Goal: Task Accomplishment & Management: Manage account settings

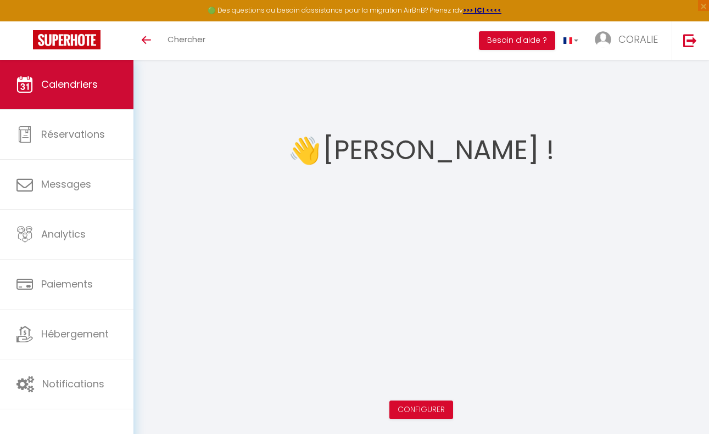
click at [66, 87] on span "Calendriers" at bounding box center [69, 84] width 57 height 14
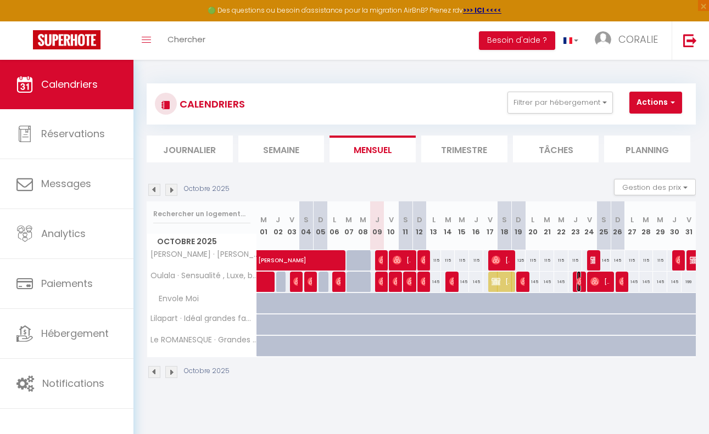
click at [577, 282] on img at bounding box center [581, 281] width 9 height 9
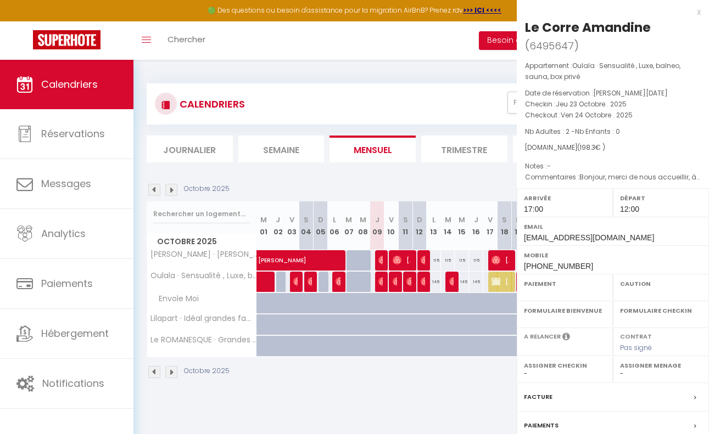
select select "OK"
select select "0"
select select "1"
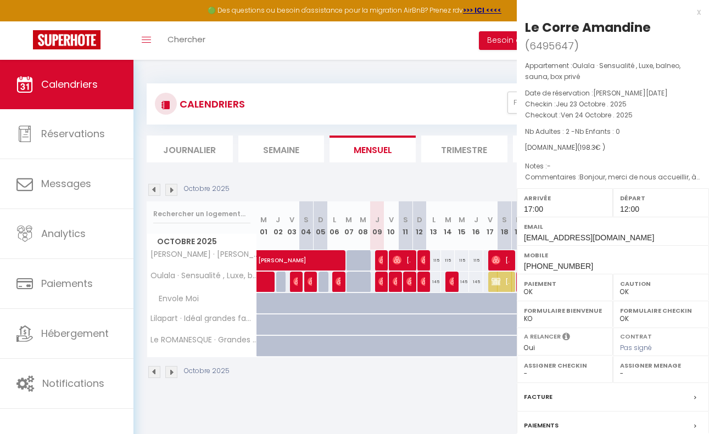
select select
select select "39066"
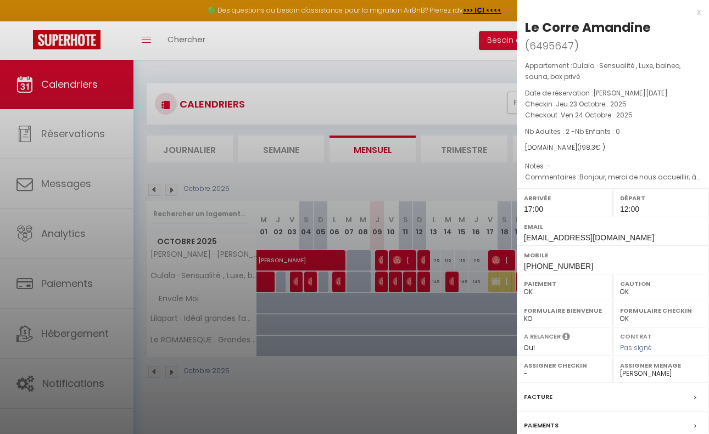
click at [449, 72] on div at bounding box center [354, 217] width 709 height 434
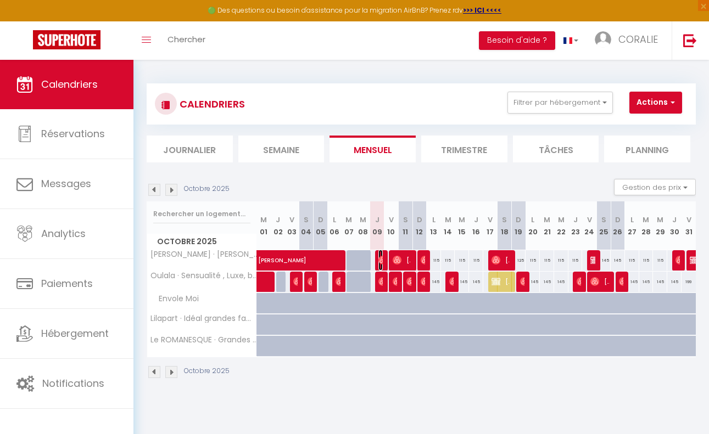
click at [378, 254] on span "[PERSON_NAME]" at bounding box center [380, 260] width 4 height 21
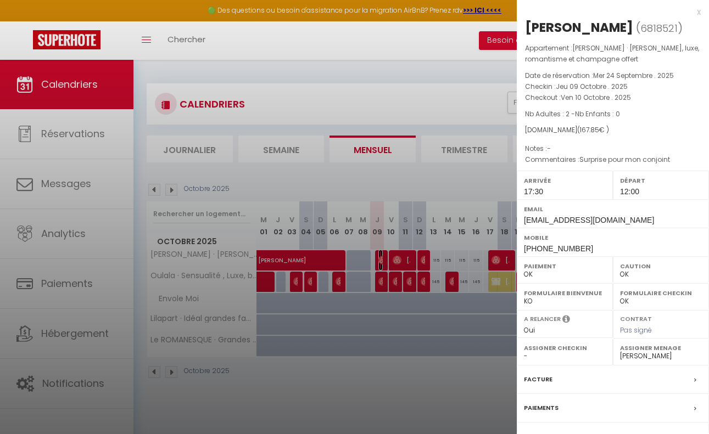
scroll to position [88, 0]
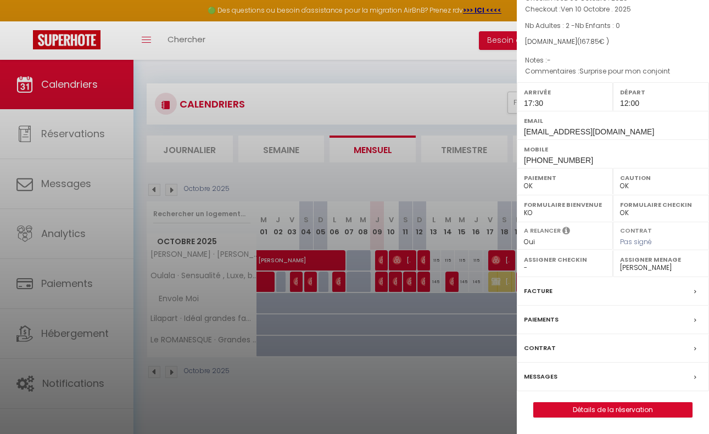
click at [540, 375] on label "Messages" at bounding box center [541, 377] width 34 height 12
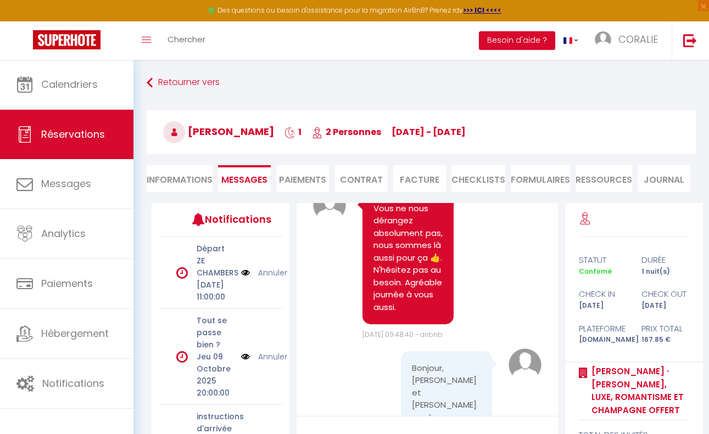
scroll to position [6110, 0]
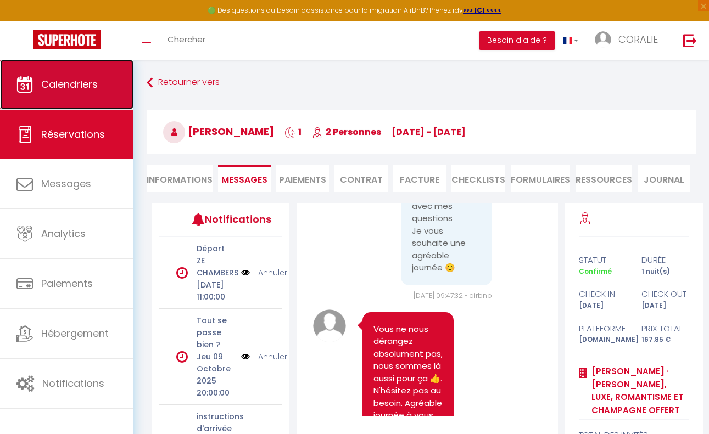
click at [69, 83] on span "Calendriers" at bounding box center [69, 84] width 57 height 14
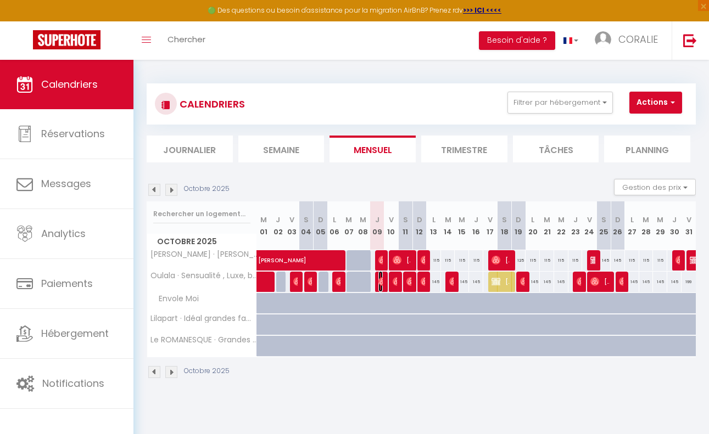
click at [378, 283] on img at bounding box center [382, 281] width 9 height 9
select select "OK"
select select "0"
select select "1"
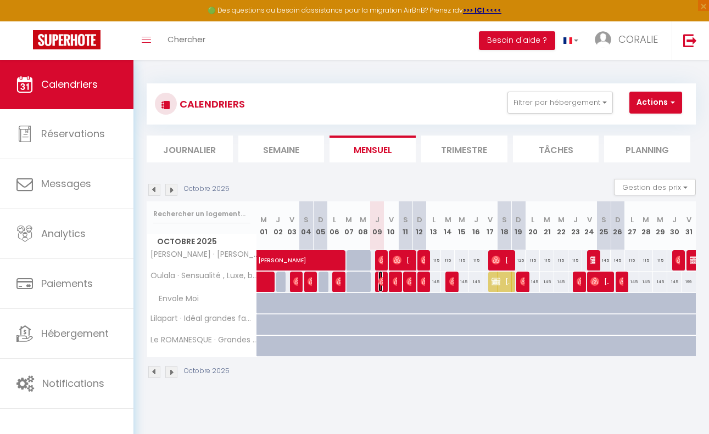
select select "1"
select select
select select "39066"
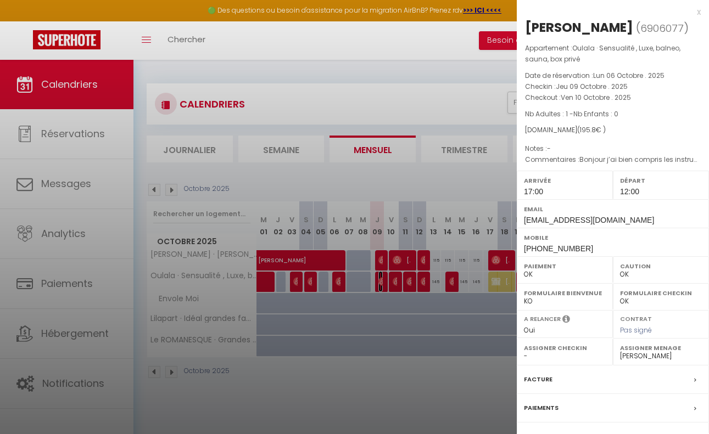
scroll to position [88, 0]
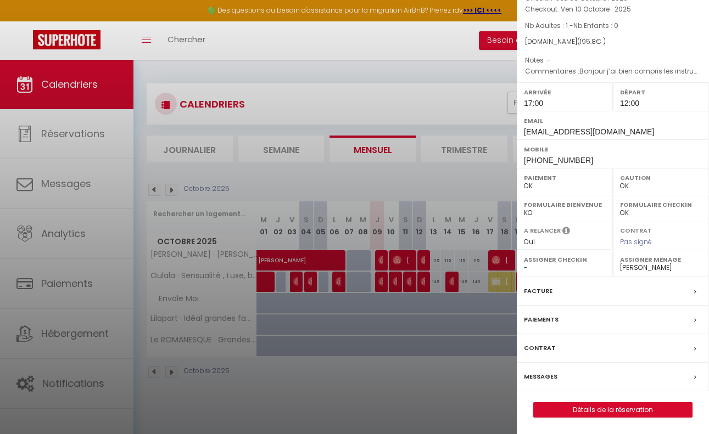
click at [532, 375] on label "Messages" at bounding box center [541, 377] width 34 height 12
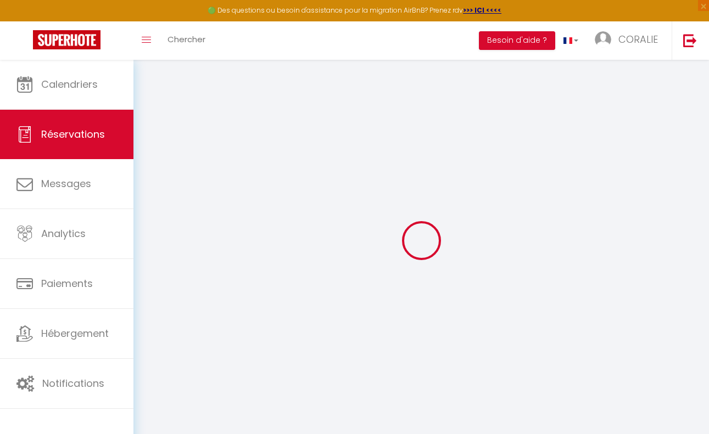
select select
checkbox input "false"
select select
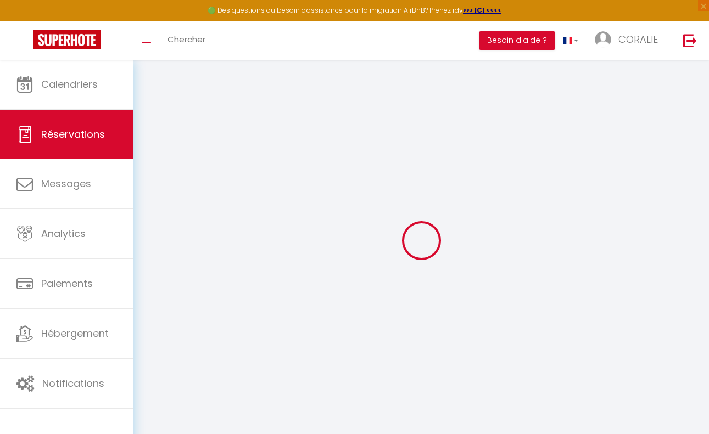
select select
checkbox input "false"
type textarea "Bonjour j’ai bien compris les instructions pour le Airbnb y a-t-il une formule …"
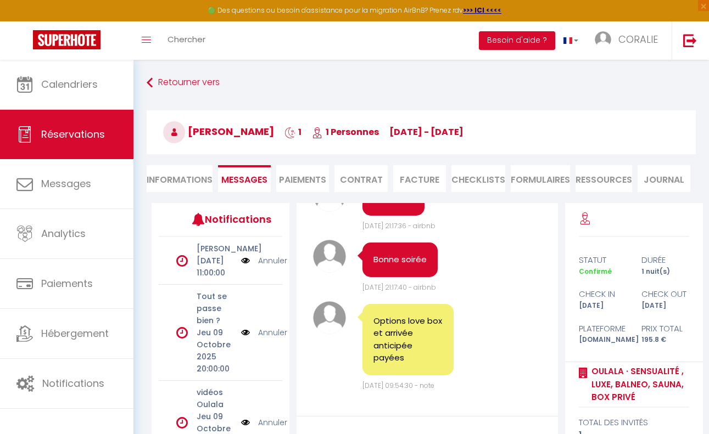
scroll to position [3836, 0]
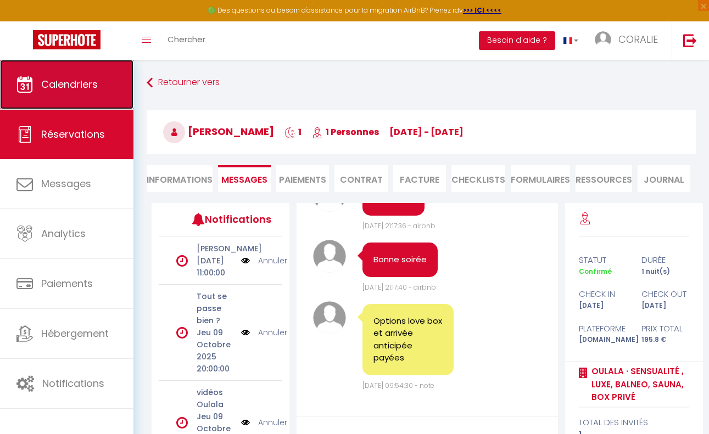
click at [75, 83] on span "Calendriers" at bounding box center [69, 84] width 57 height 14
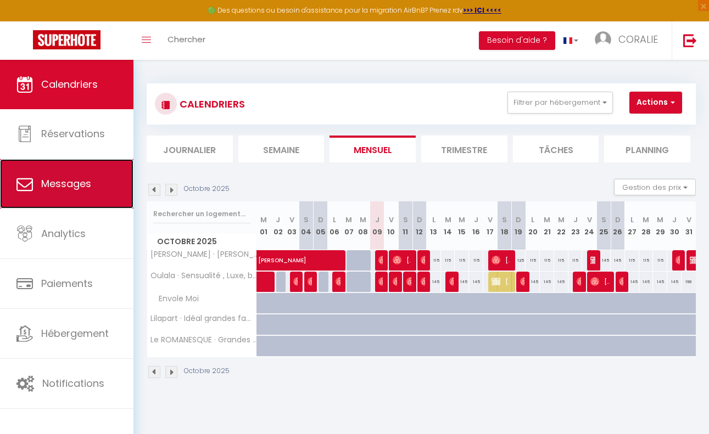
click at [62, 179] on span "Messages" at bounding box center [66, 184] width 50 height 14
select select "message"
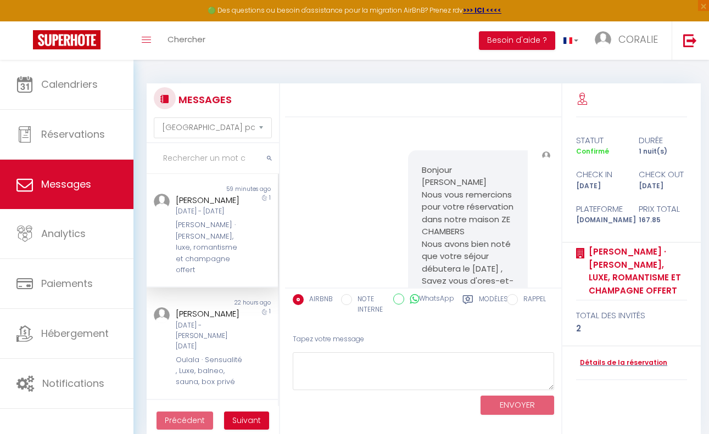
scroll to position [6558, 0]
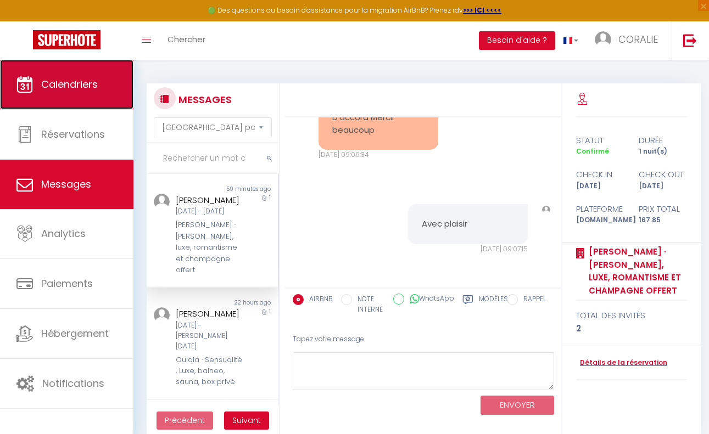
click at [64, 88] on span "Calendriers" at bounding box center [69, 84] width 57 height 14
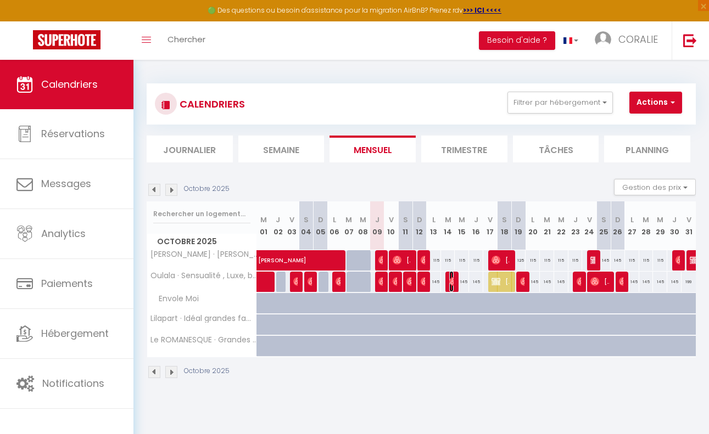
click at [449, 281] on img at bounding box center [453, 281] width 9 height 9
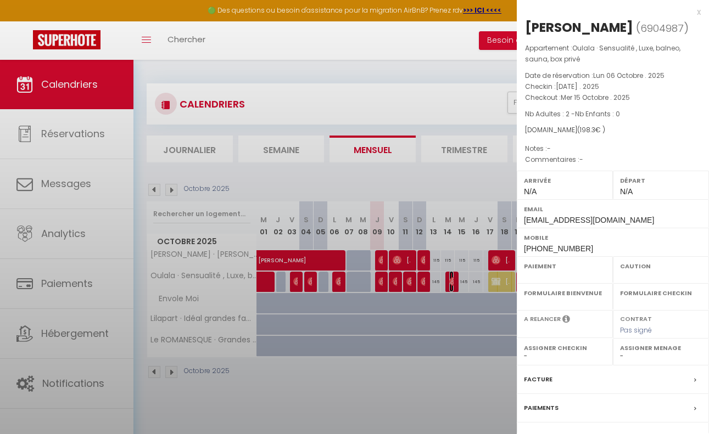
select select "OK"
select select "0"
select select "1"
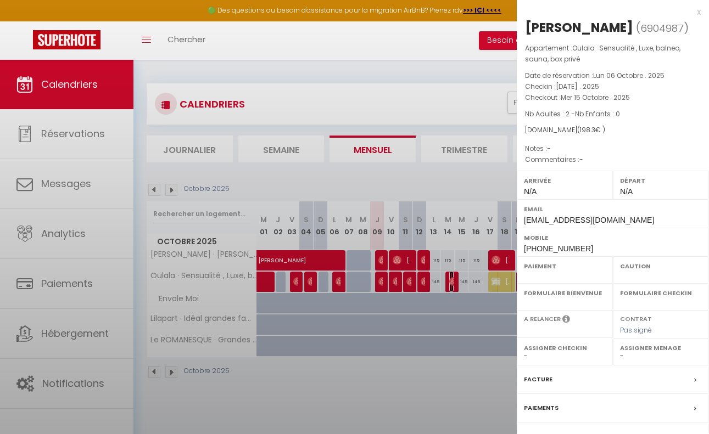
select select
select select "39068"
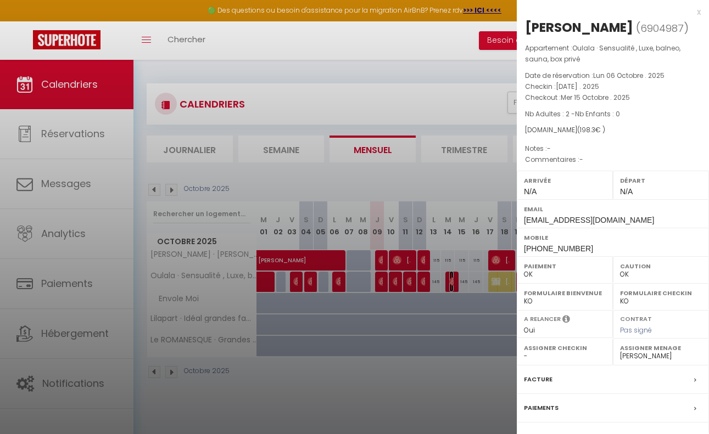
scroll to position [88, 0]
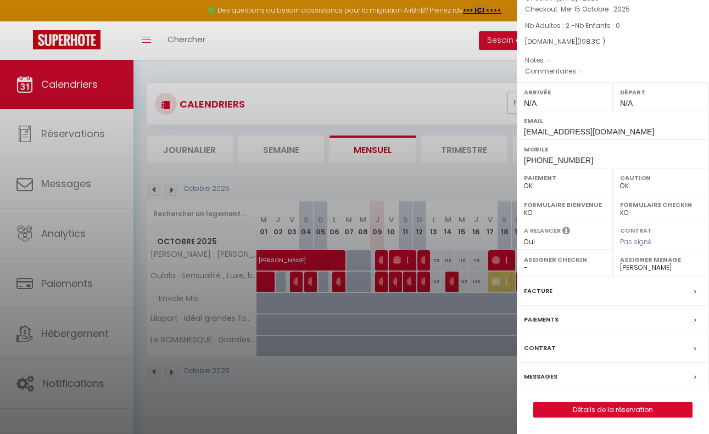
click at [533, 375] on label "Messages" at bounding box center [541, 377] width 34 height 12
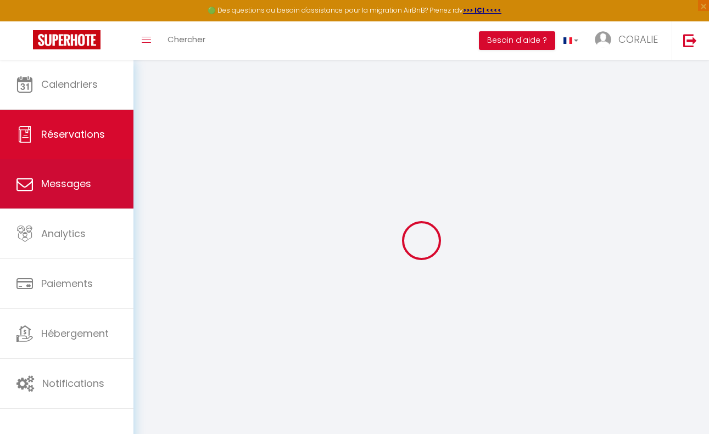
select select
checkbox input "false"
select select
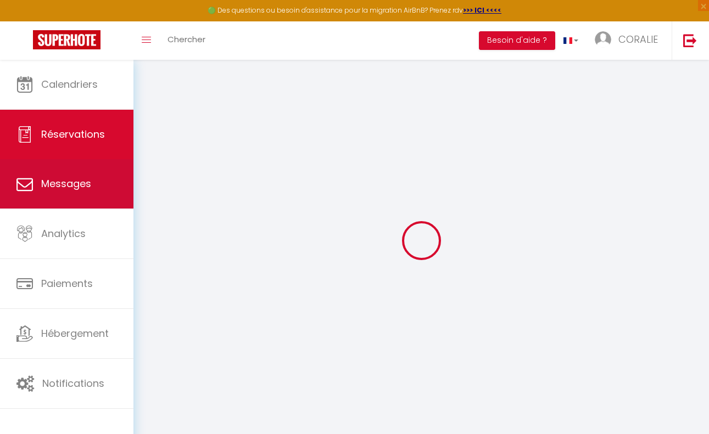
select select
checkbox input "false"
select select
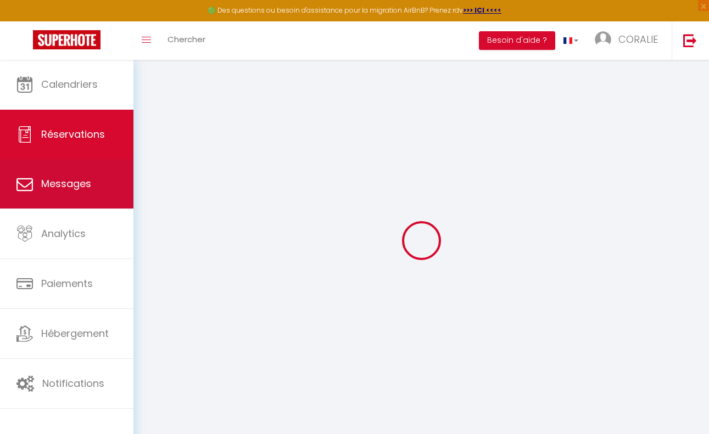
select select
checkbox input "false"
